Goal: Information Seeking & Learning: Learn about a topic

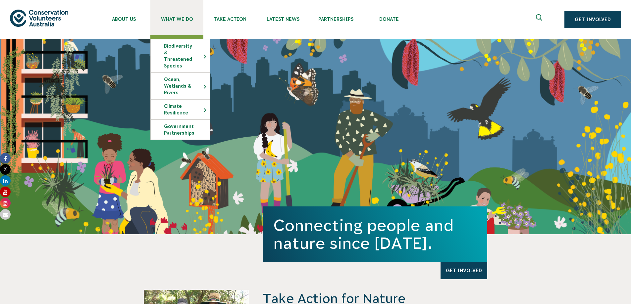
click at [183, 21] on span "What We Do" at bounding box center [176, 19] width 53 height 5
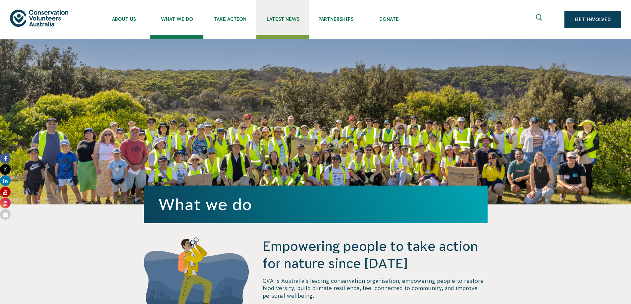
click at [285, 22] on link "Latest News" at bounding box center [282, 17] width 53 height 35
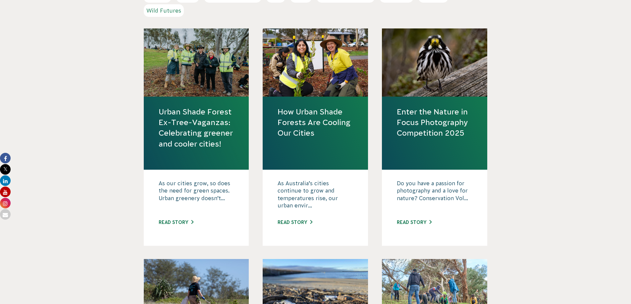
scroll to position [265, 0]
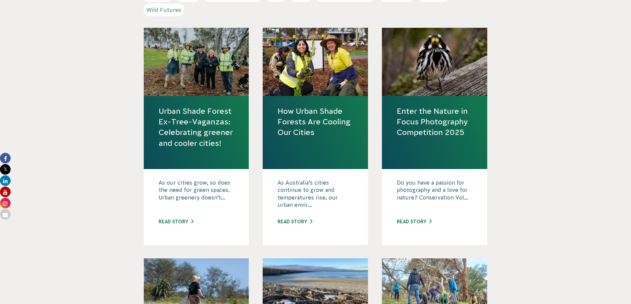
click at [186, 126] on link "Urban Shade Forest Ex-Tree-Vaganzas: Celebrating greener and cooler cities!" at bounding box center [197, 127] width 76 height 43
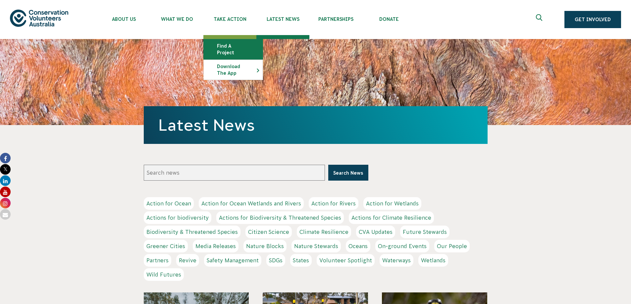
click at [238, 51] on link "Find a project" at bounding box center [233, 49] width 59 height 20
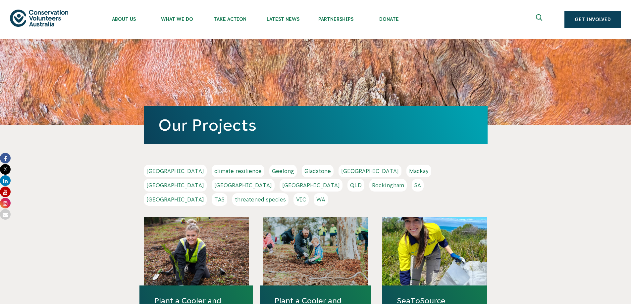
click at [207, 179] on link "[GEOGRAPHIC_DATA]" at bounding box center [175, 185] width 63 height 13
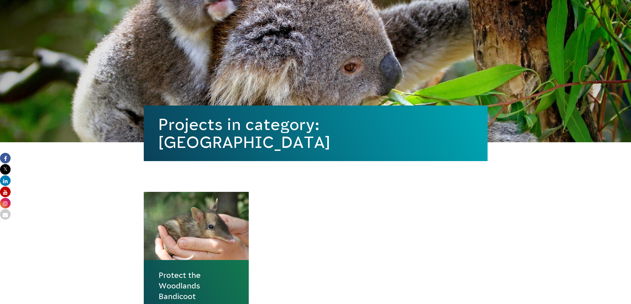
scroll to position [133, 0]
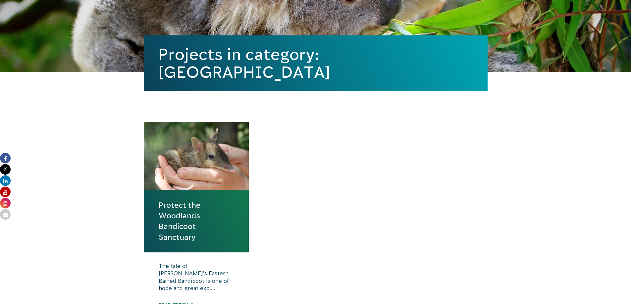
click at [181, 207] on link "Protect the Woodlands Bandicoot Sanctuary" at bounding box center [197, 221] width 76 height 43
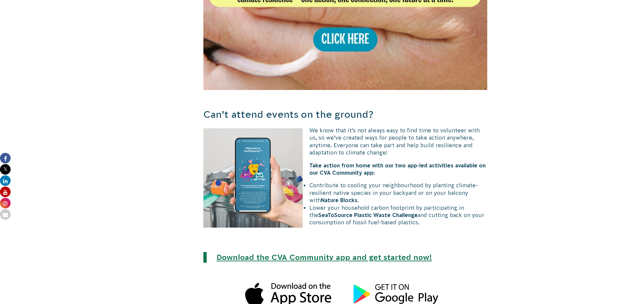
scroll to position [1193, 0]
